Goal: Task Accomplishment & Management: Complete application form

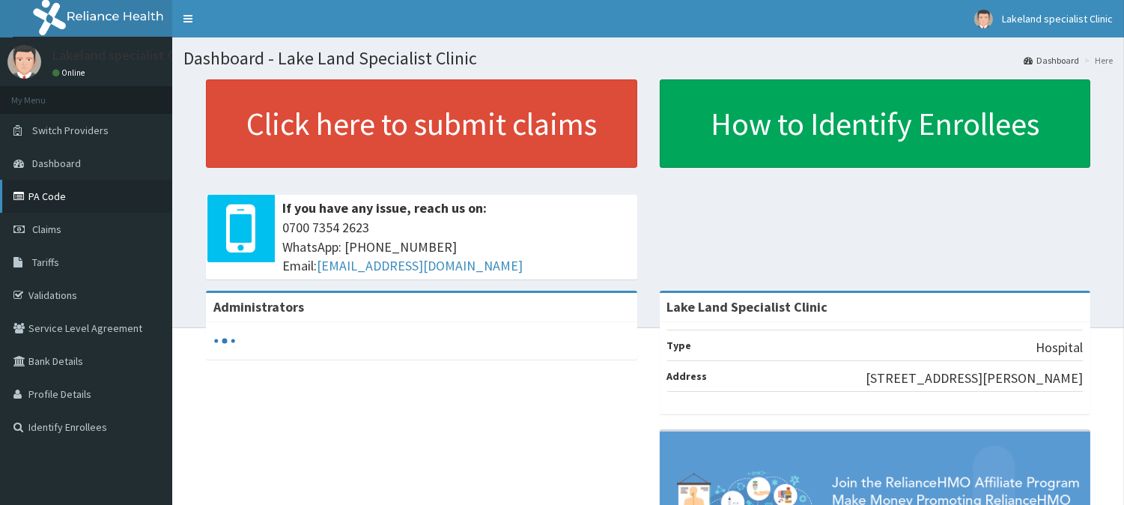
click at [34, 187] on link "PA Code" at bounding box center [86, 196] width 172 height 33
click at [43, 189] on link "PA Code" at bounding box center [86, 196] width 172 height 33
click at [47, 195] on link "PA Code" at bounding box center [86, 196] width 172 height 33
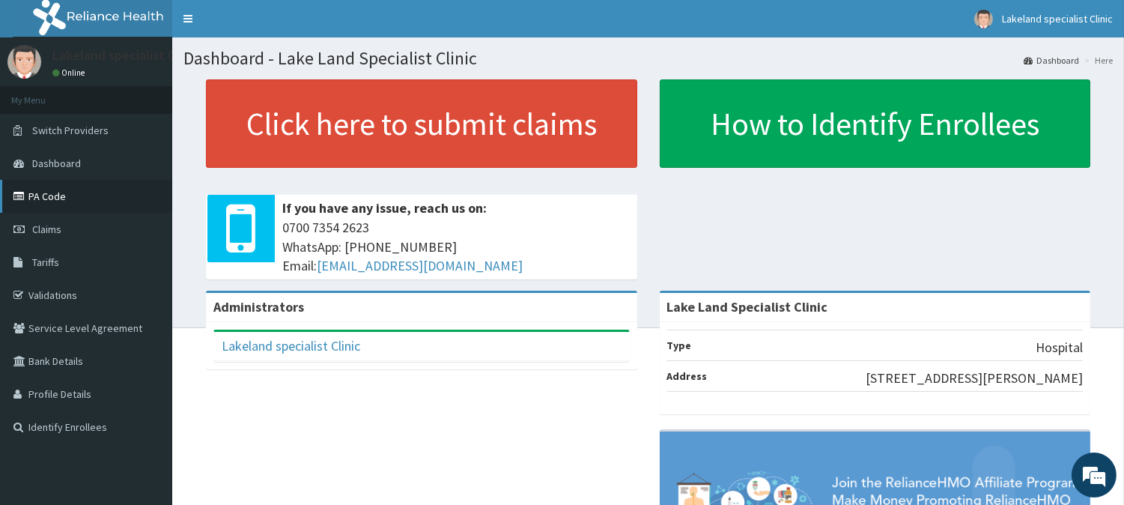
click at [47, 198] on link "PA Code" at bounding box center [86, 196] width 172 height 33
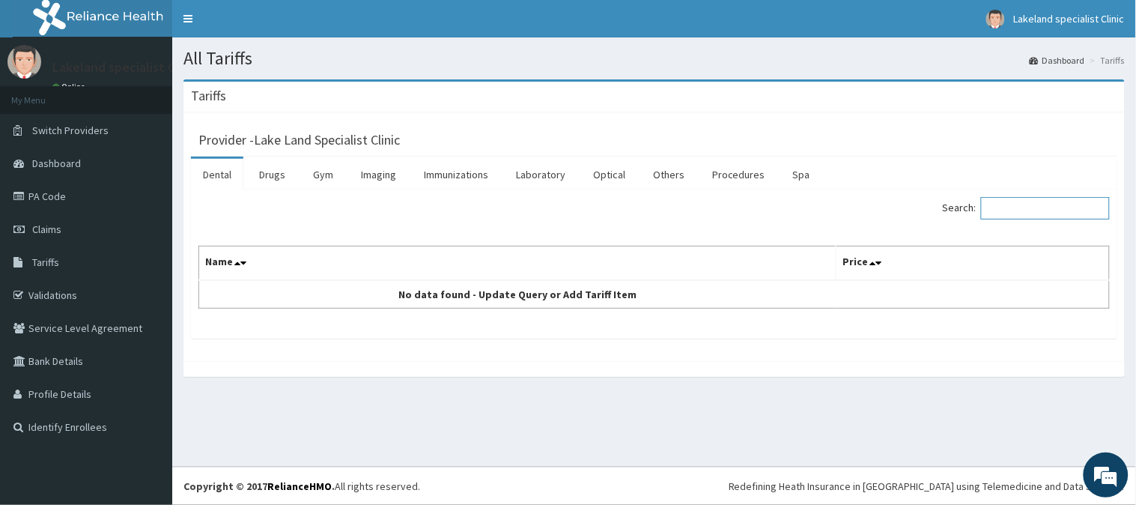
click at [1022, 208] on input "Search:" at bounding box center [1045, 208] width 129 height 22
type input "CLINDA"
click at [277, 171] on link "Drugs" at bounding box center [272, 174] width 50 height 31
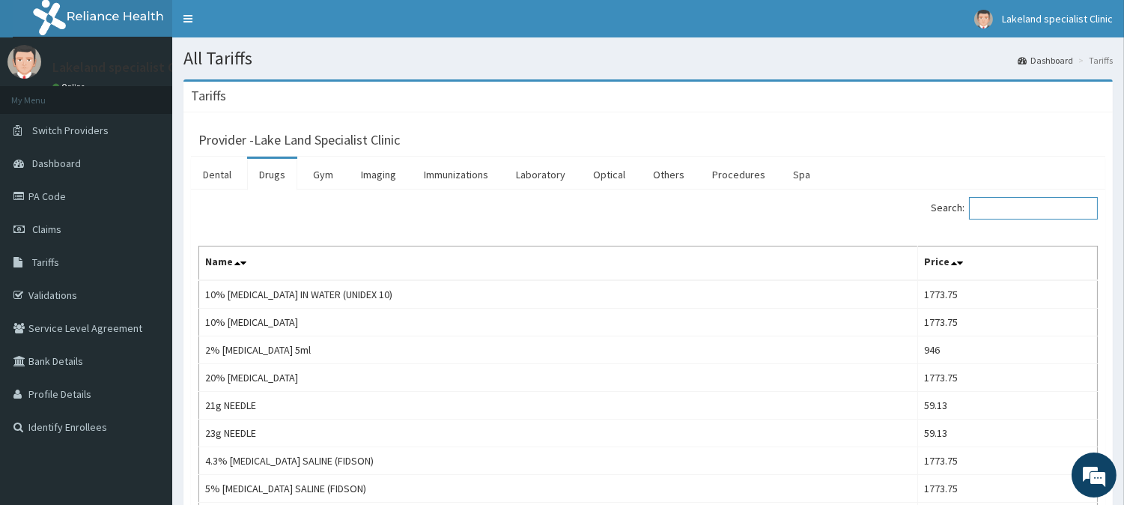
click at [1036, 212] on input "Search:" at bounding box center [1033, 208] width 129 height 22
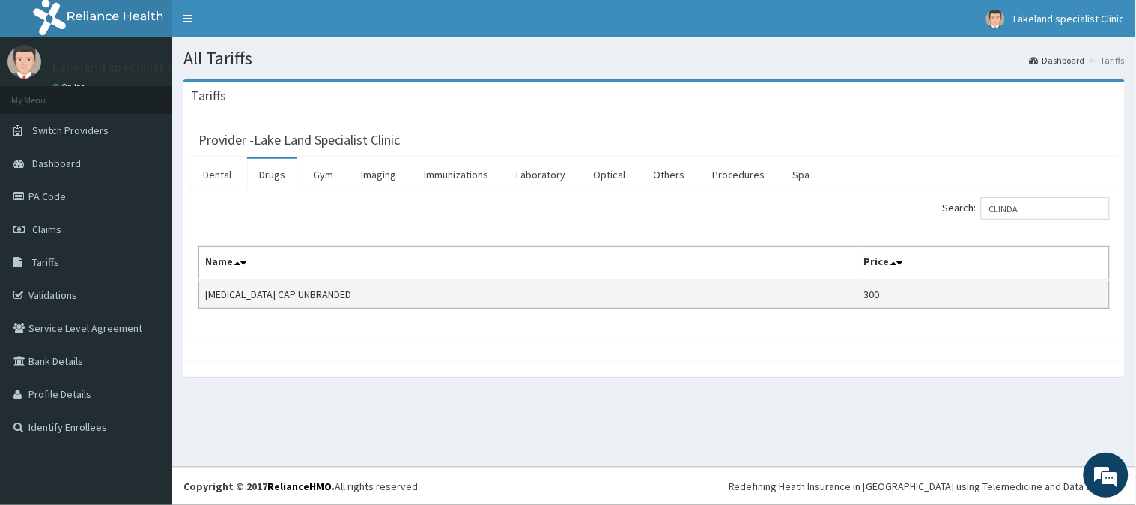
click at [327, 300] on td "CLINDAMYCIN CAP UNBRANDED" at bounding box center [528, 294] width 659 height 28
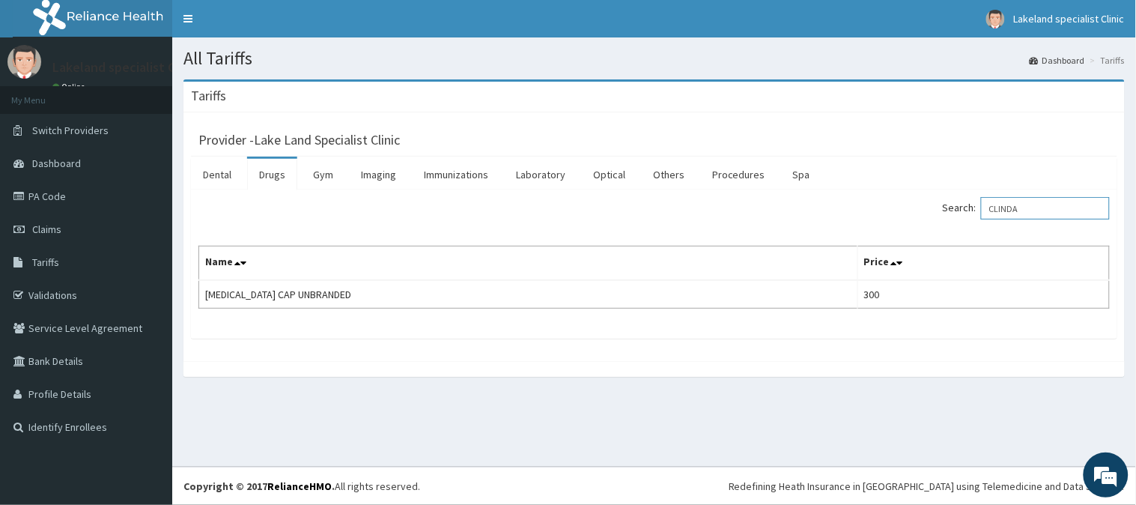
drag, startPoint x: 1052, startPoint y: 208, endPoint x: 976, endPoint y: 204, distance: 76.5
click at [976, 204] on label "Search: CLINDA" at bounding box center [1026, 208] width 167 height 22
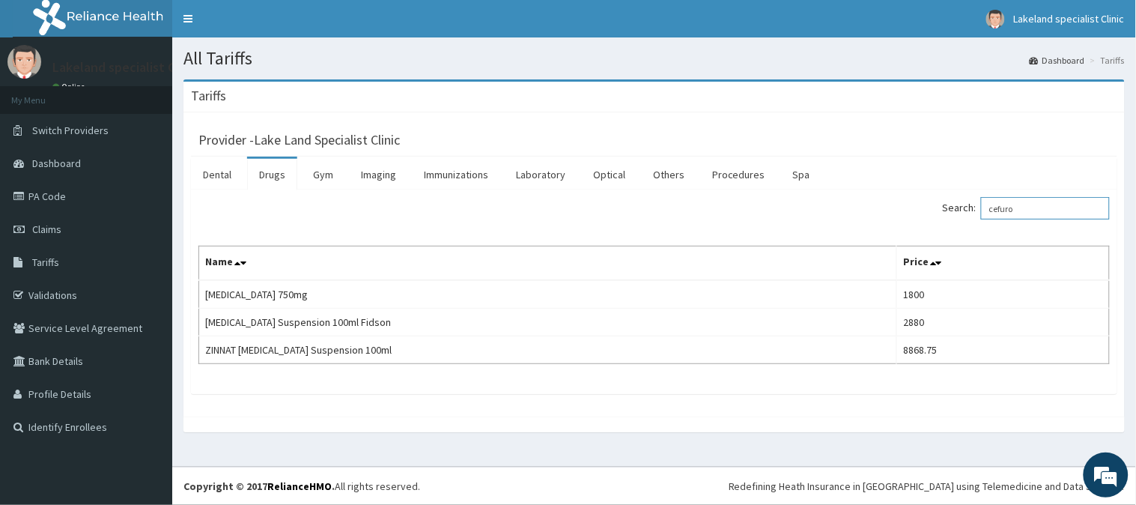
type input "cefuro"
click at [58, 228] on span "Claims" at bounding box center [46, 228] width 29 height 13
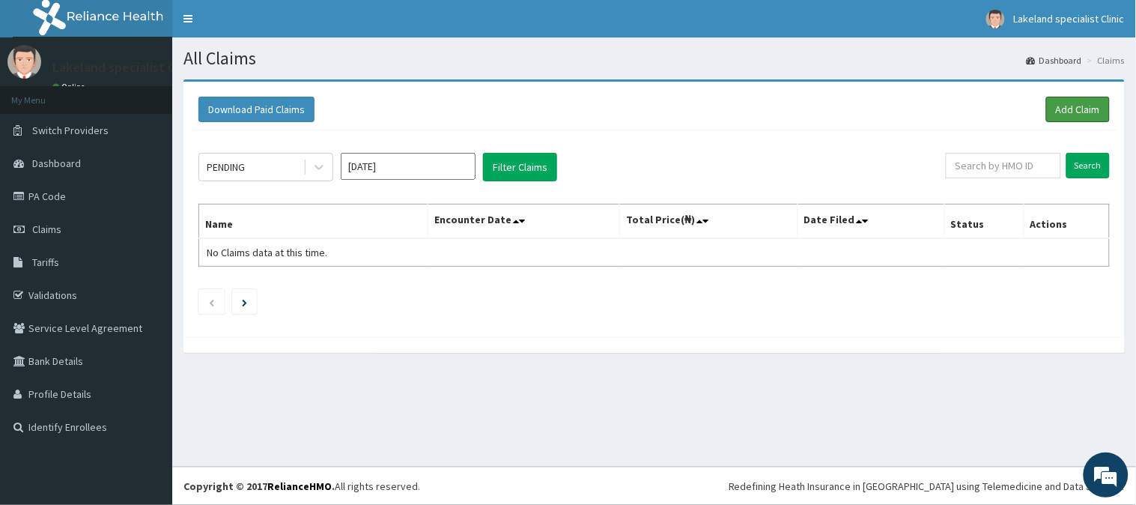
drag, startPoint x: 1086, startPoint y: 106, endPoint x: 1012, endPoint y: 123, distance: 75.9
click at [1084, 106] on link "Add Claim" at bounding box center [1078, 109] width 64 height 25
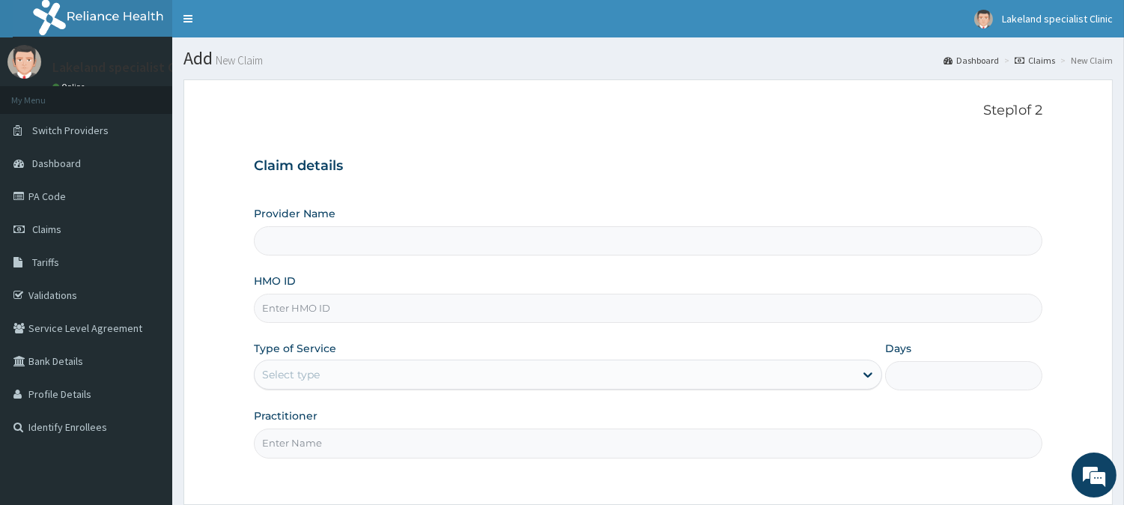
click at [370, 303] on input "HMO ID" at bounding box center [648, 308] width 788 height 29
paste input "SBG/10628/A"
type input "SBG/10628/A"
click at [211, 328] on form "Step 1 of 2 Claim details Provider Name HMO ID SBG/10628/A Type of Service Sele…" at bounding box center [647, 334] width 929 height 510
type input "Lake Land Specialist Clinic"
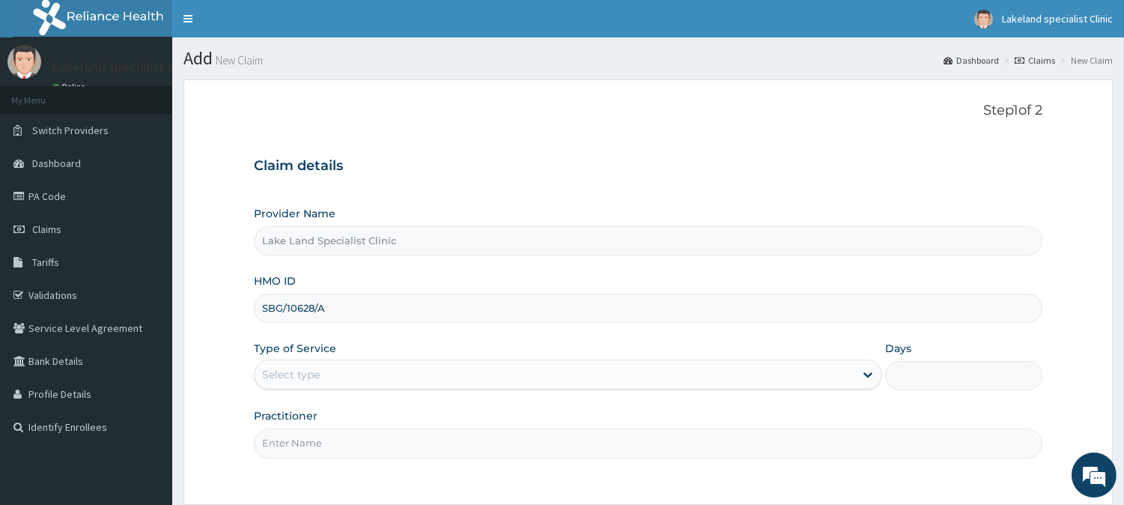
click at [211, 328] on form "Step 1 of 2 Claim details Provider Name Lake Land Specialist Clinic HMO ID SBG/…" at bounding box center [647, 334] width 929 height 510
click at [326, 363] on div "Select type" at bounding box center [555, 374] width 600 height 24
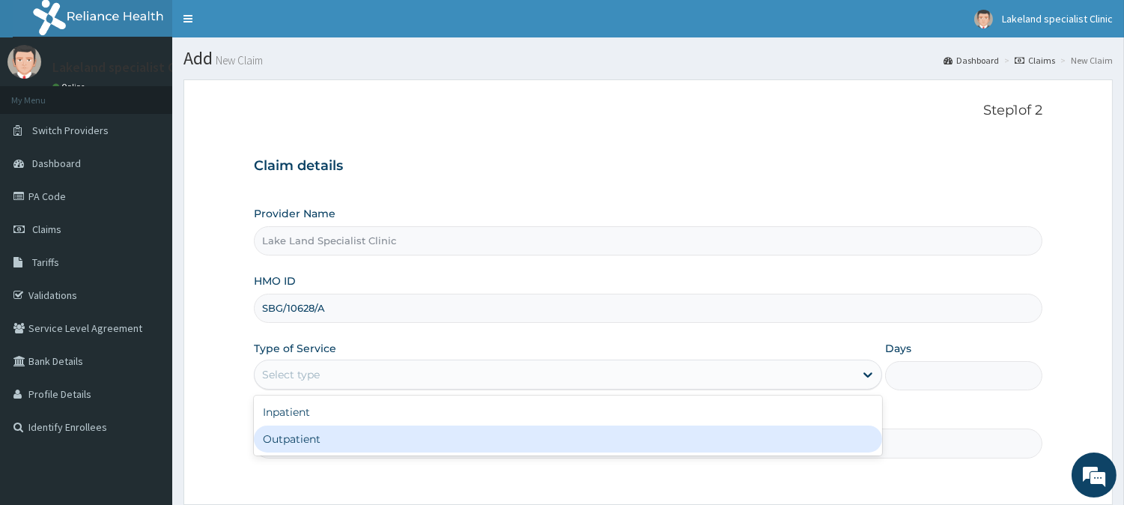
click at [320, 437] on div "Outpatient" at bounding box center [568, 438] width 628 height 27
type input "1"
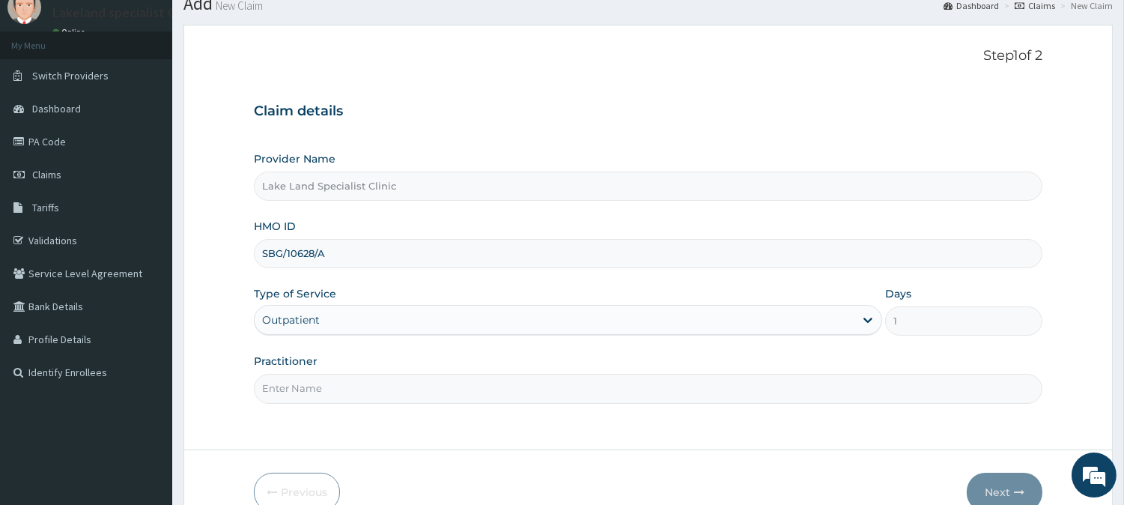
scroll to position [133, 0]
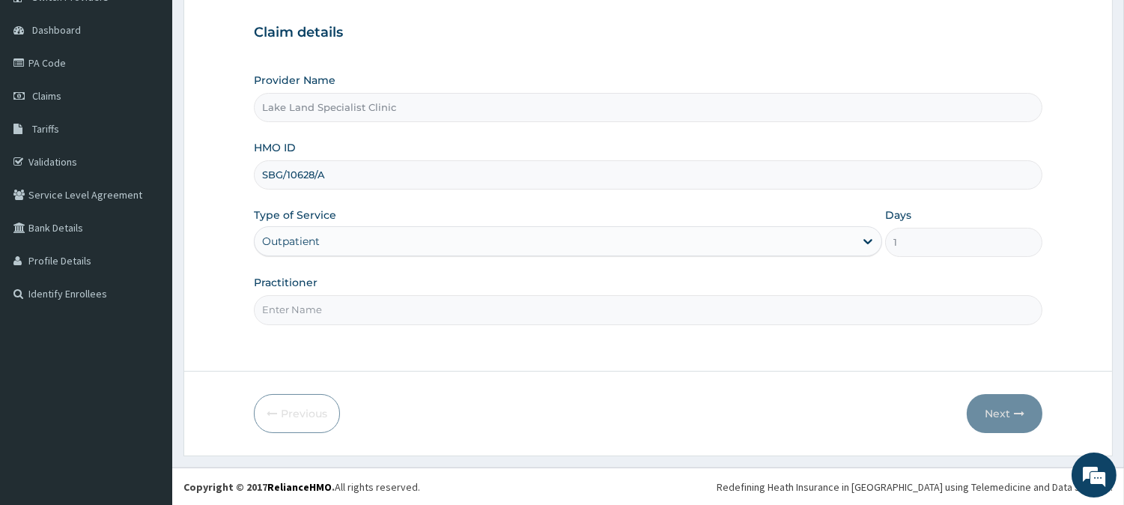
click at [369, 306] on input "Practitioner" at bounding box center [648, 309] width 788 height 29
type input "DR AGBO"
click at [999, 413] on button "Next" at bounding box center [1005, 413] width 76 height 39
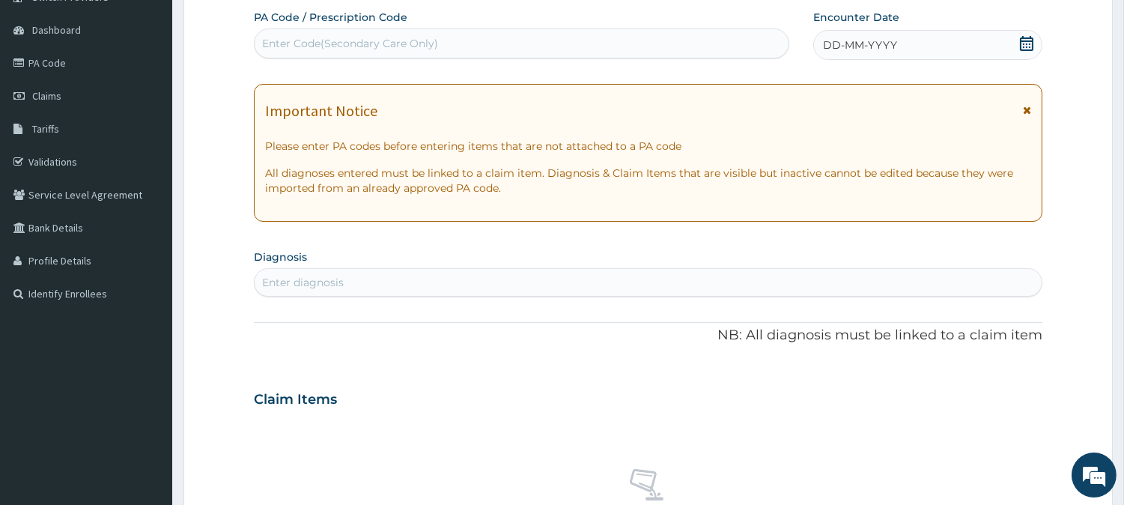
click at [498, 47] on div "Enter Code(Secondary Care Only)" at bounding box center [522, 43] width 534 height 24
paste input "PA/83DFED"
type input "PA/83DFED"
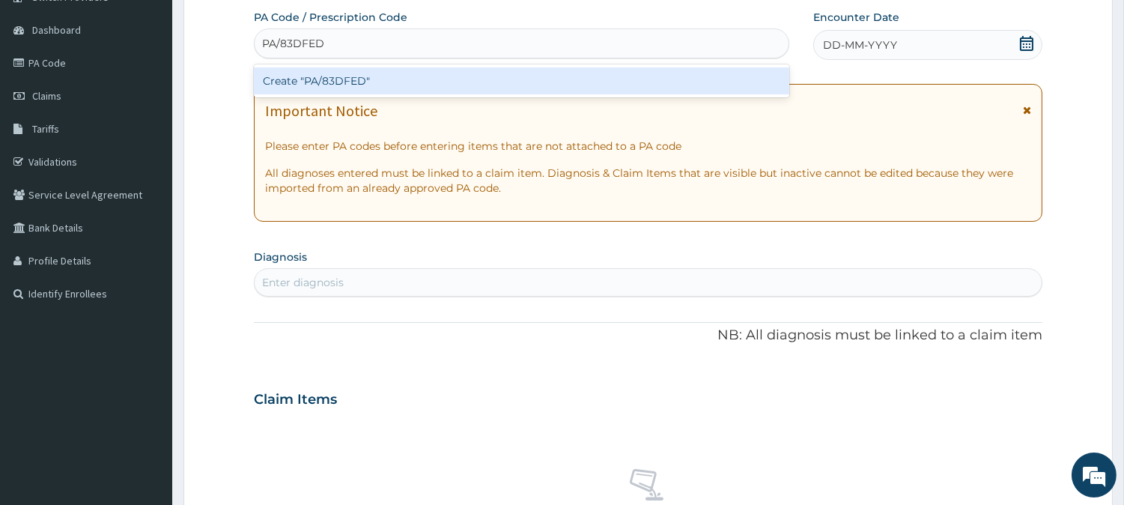
click at [401, 75] on div "Create "PA/83DFED"" at bounding box center [521, 80] width 535 height 27
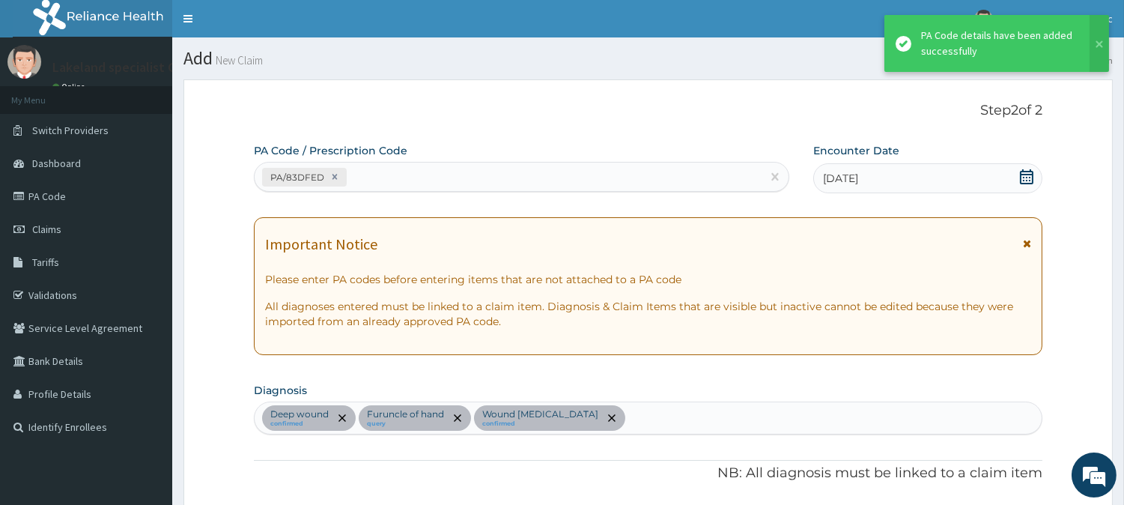
scroll to position [526, 0]
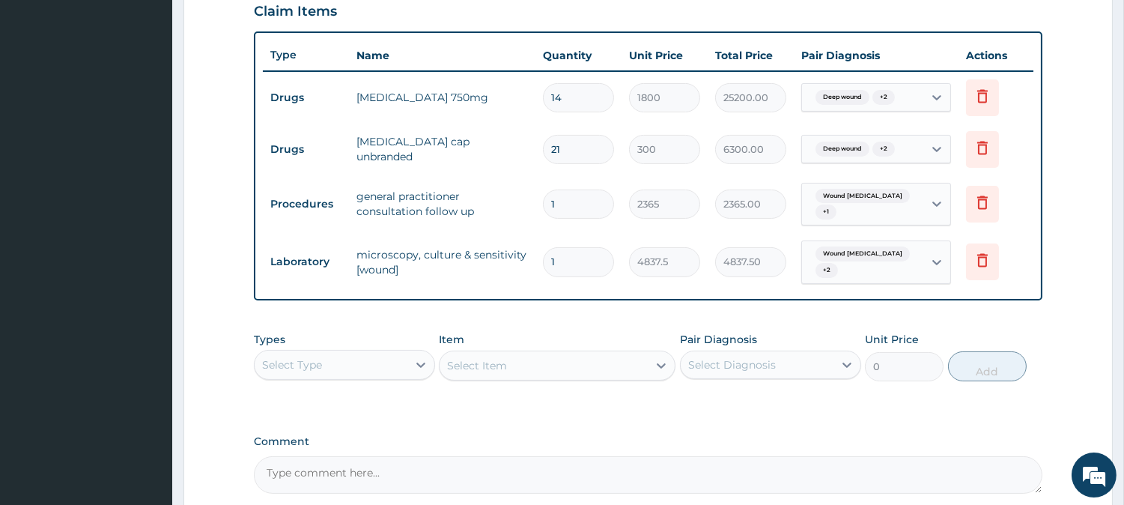
click at [578, 94] on input "14" at bounding box center [578, 97] width 71 height 29
type input "1"
type input "1800.00"
type input "0.00"
type input "2"
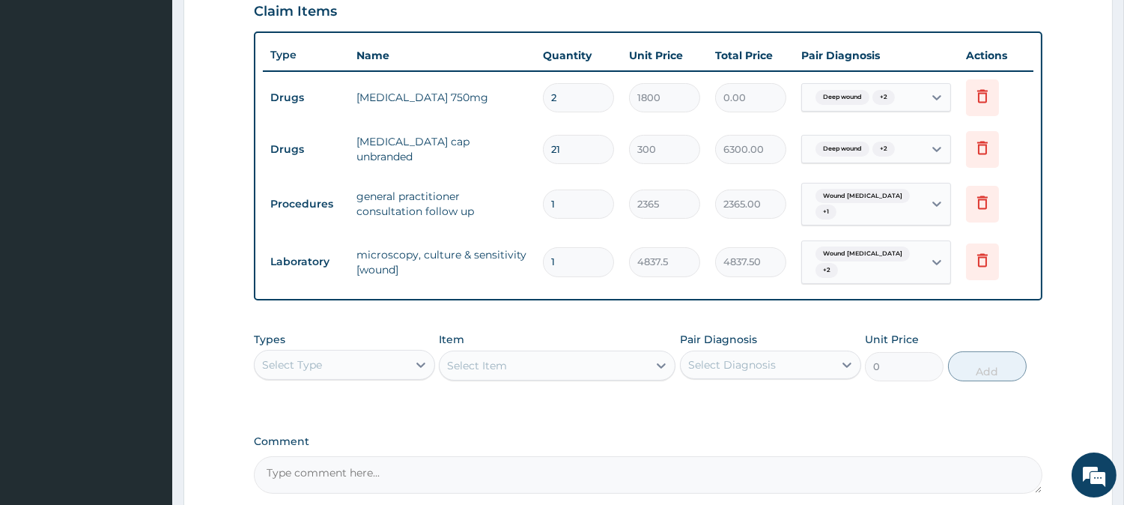
type input "3600.00"
type input "2"
type input "0.00"
type input "3"
type input "5400.00"
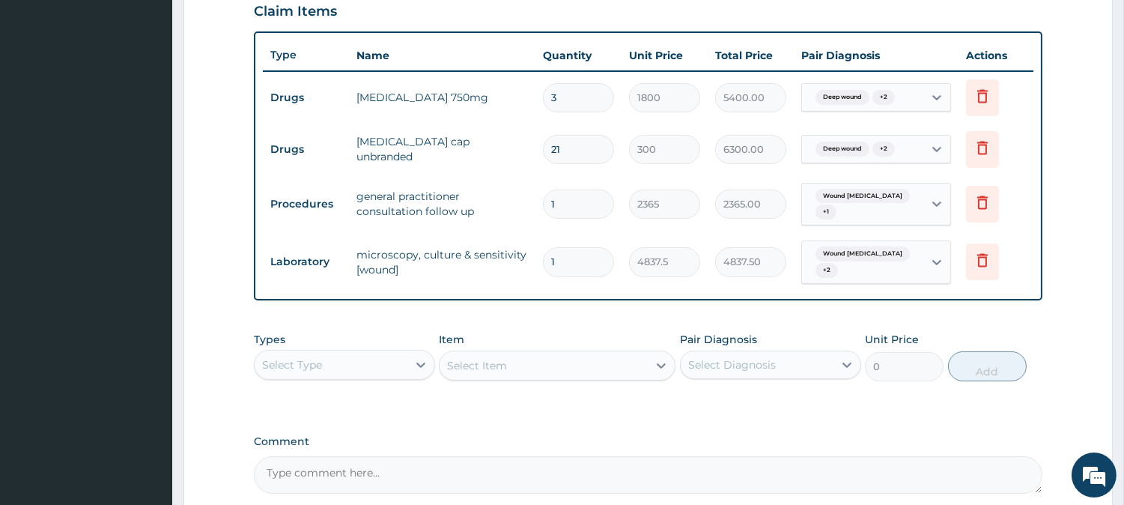
scroll to position [659, 0]
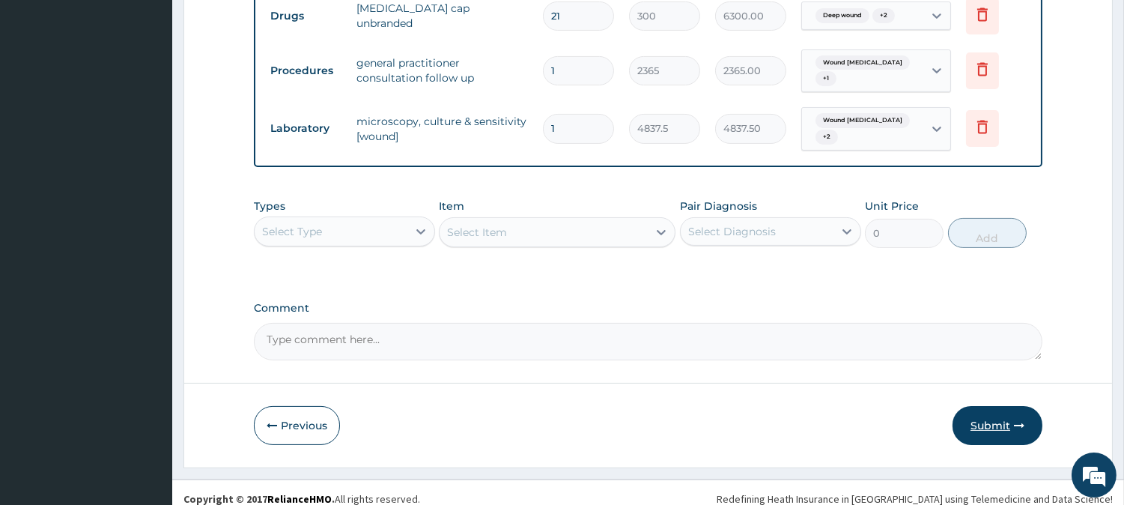
type input "3"
click at [997, 421] on button "Submit" at bounding box center [997, 425] width 90 height 39
